Goal: Find specific page/section: Find specific page/section

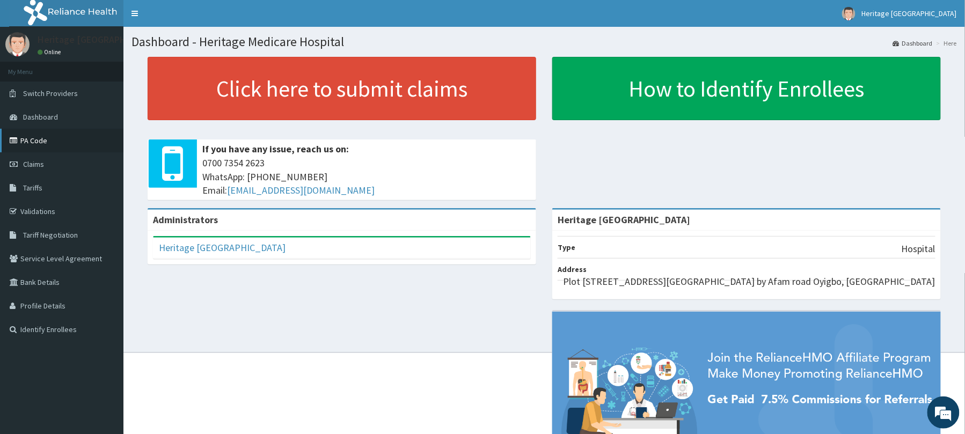
click at [80, 136] on link "PA Code" at bounding box center [62, 141] width 124 height 24
